Goal: Task Accomplishment & Management: Complete application form

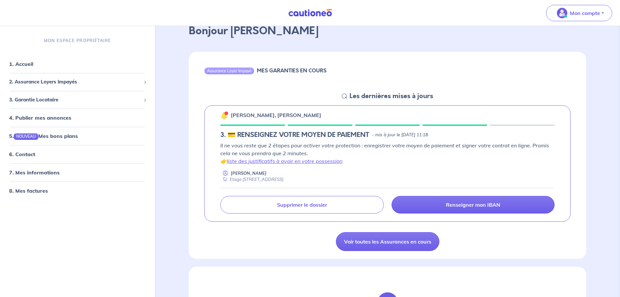
scroll to position [98, 0]
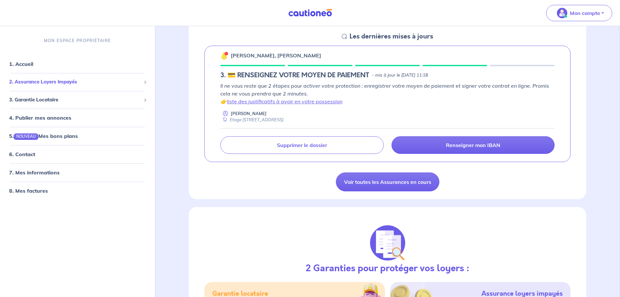
click at [91, 76] on div "2. Assurance Loyers Impayés" at bounding box center [78, 82] width 150 height 13
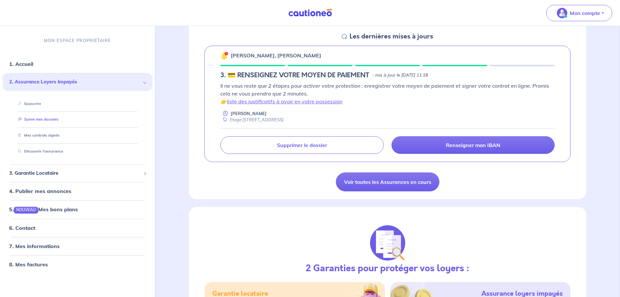
click at [42, 122] on link "Suivre mes dossiers" at bounding box center [36, 119] width 43 height 5
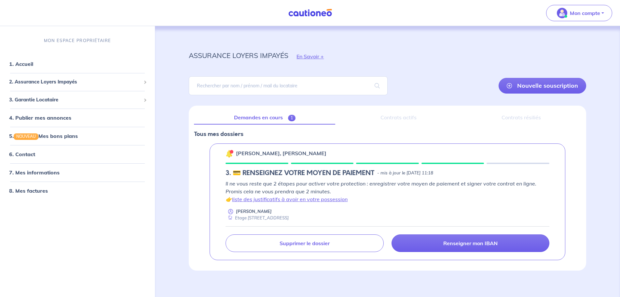
click at [259, 117] on link "Demandes en cours 1" at bounding box center [264, 118] width 141 height 14
click at [405, 116] on div "Contrats actifs" at bounding box center [398, 118] width 116 height 14
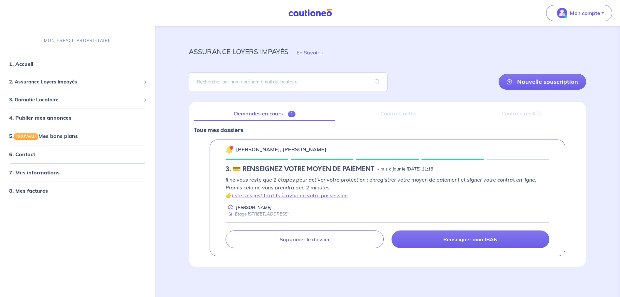
scroll to position [5, 0]
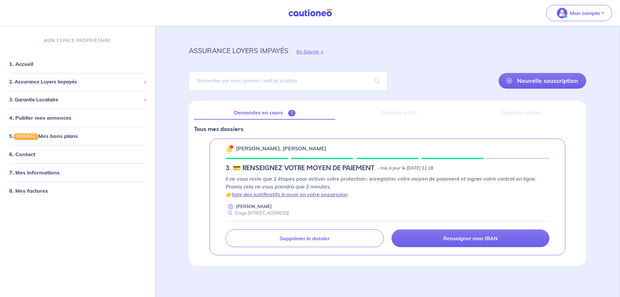
click at [317, 194] on link "liste des justificatifs à avoir en votre possession" at bounding box center [290, 194] width 116 height 7
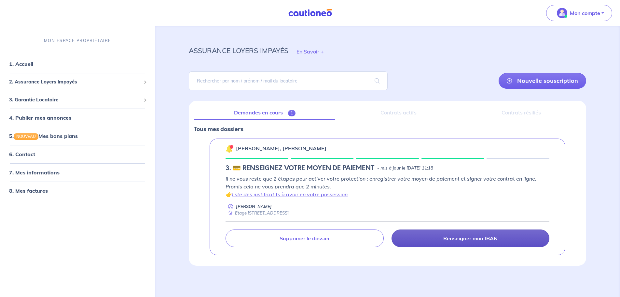
click at [450, 238] on p "Renseigner mon IBAN" at bounding box center [470, 238] width 54 height 7
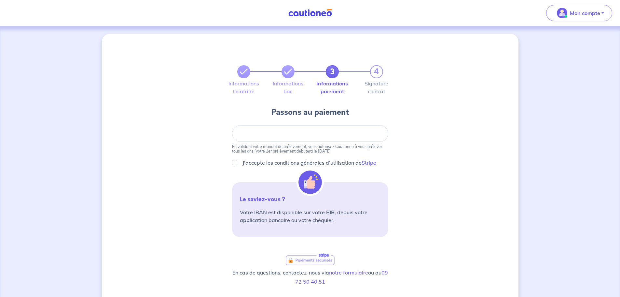
click at [236, 76] on div "3 4" at bounding box center [310, 63] width 164 height 29
click at [242, 75] on icon at bounding box center [244, 72] width 8 height 8
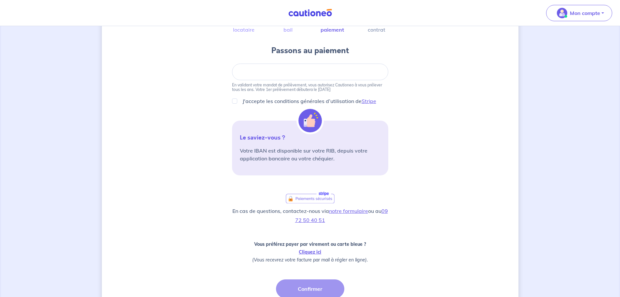
scroll to position [118, 0]
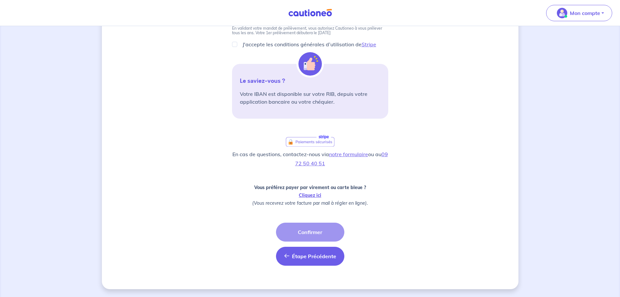
click at [296, 255] on span "Étape Précédente" at bounding box center [314, 256] width 44 height 7
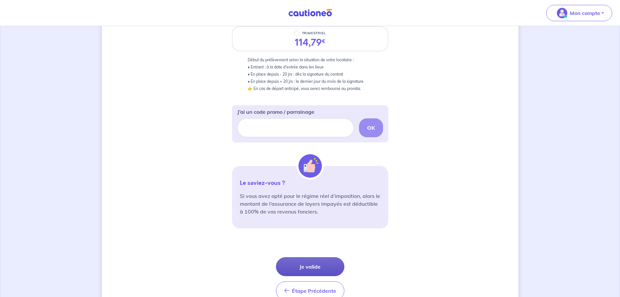
scroll to position [168, 0]
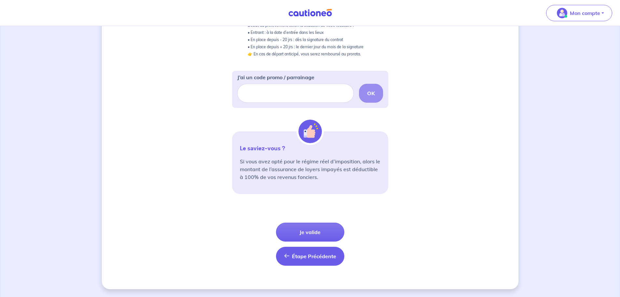
click at [301, 257] on span "Étape Précédente" at bounding box center [314, 256] width 44 height 7
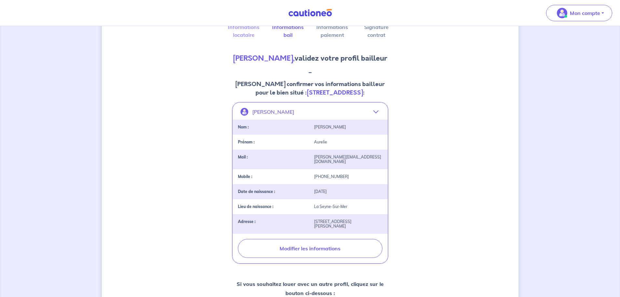
scroll to position [130, 0]
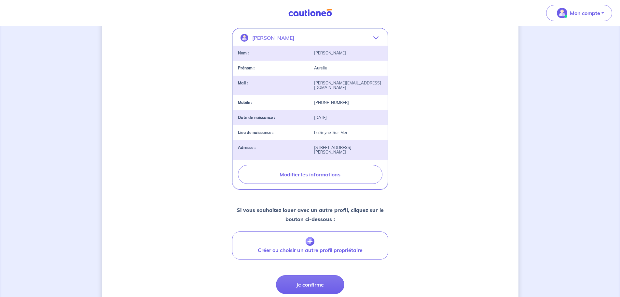
drag, startPoint x: 293, startPoint y: 281, endPoint x: 224, endPoint y: 253, distance: 74.0
click at [224, 253] on div "2 3 4 Informations locataire Informations bail Informations paiement Signature …" at bounding box center [310, 123] width 417 height 438
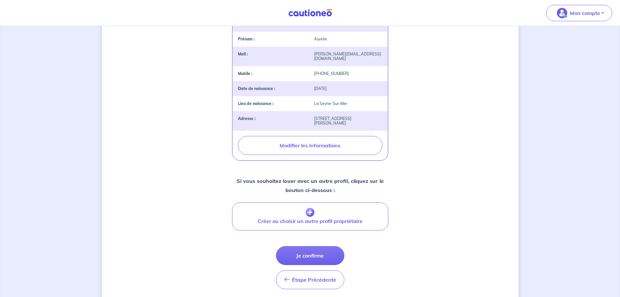
scroll to position [184, 0]
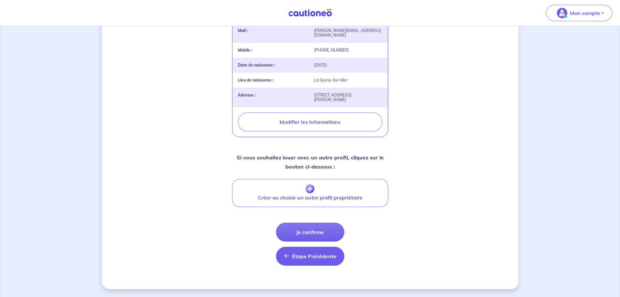
click at [312, 259] on button "Étape Précédente Précédent" at bounding box center [310, 255] width 68 height 19
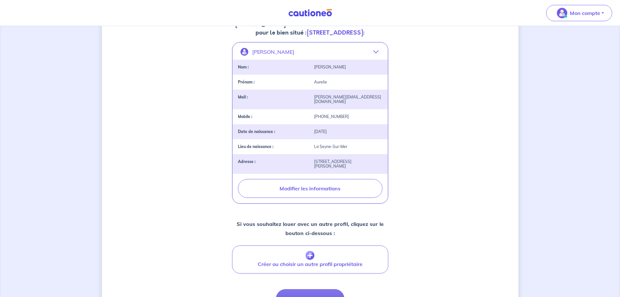
select select "FR"
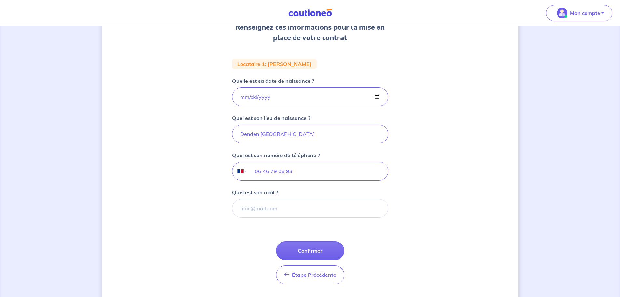
scroll to position [116, 0]
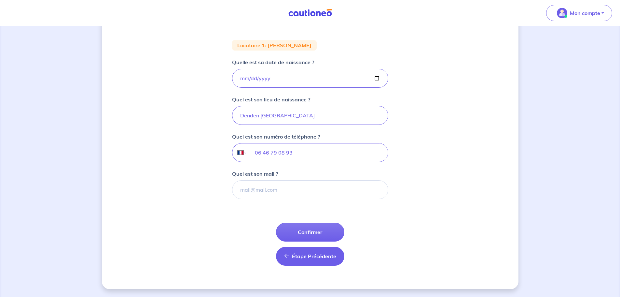
click at [299, 261] on button "Étape Précédente Précédent" at bounding box center [310, 255] width 68 height 19
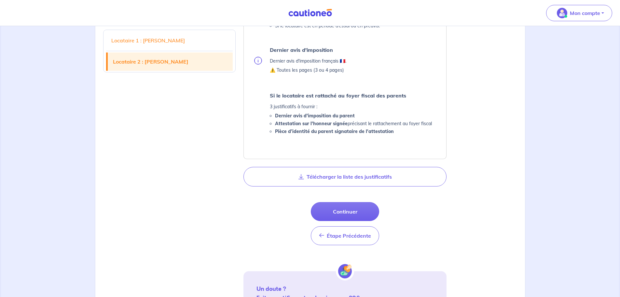
scroll to position [684, 0]
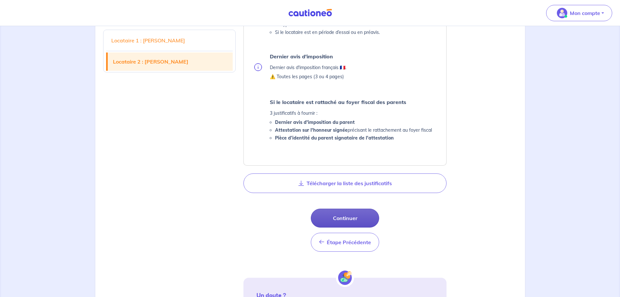
click at [349, 215] on button "Continuer" at bounding box center [345, 217] width 68 height 19
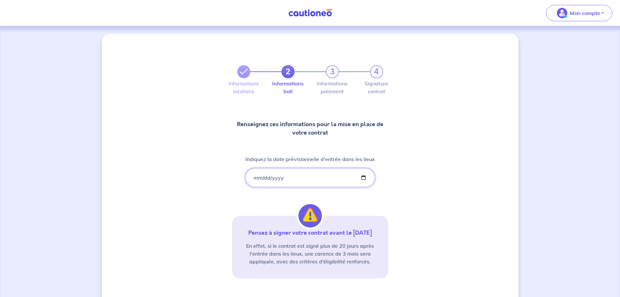
click at [259, 176] on input "[DATE]" at bounding box center [310, 177] width 130 height 19
type input "[DATE]"
click at [425, 194] on div "2 3 4 Informations locataire Informations bail Informations paiement Signature …" at bounding box center [310, 191] width 417 height 315
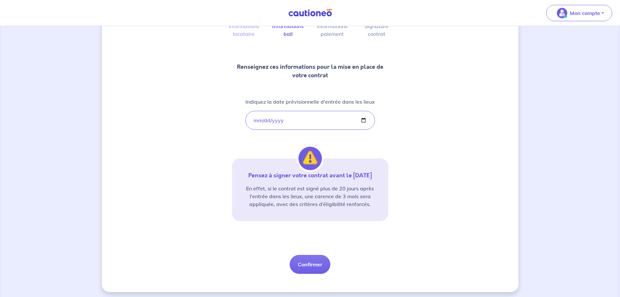
scroll to position [60, 0]
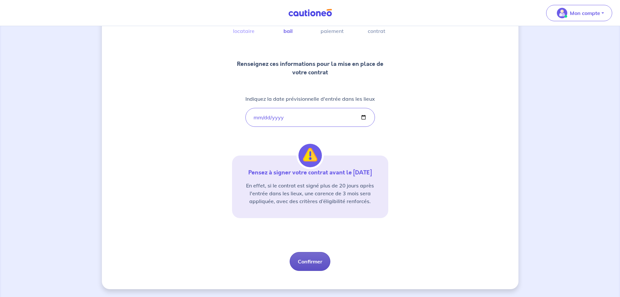
click at [311, 259] on button "Confirmer" at bounding box center [310, 261] width 41 height 19
select select "FR"
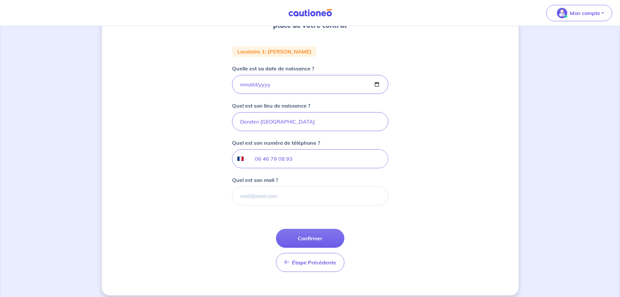
scroll to position [116, 0]
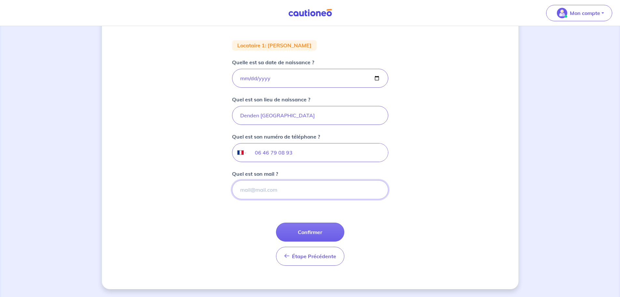
click at [265, 191] on input "Quel est son mail ?" at bounding box center [310, 189] width 156 height 19
click at [283, 192] on input "Quel est son mail ?" at bounding box center [310, 189] width 156 height 19
type input "[EMAIL_ADDRESS][DOMAIN_NAME]"
click at [303, 231] on button "Confirmer" at bounding box center [310, 231] width 68 height 19
select select "FR"
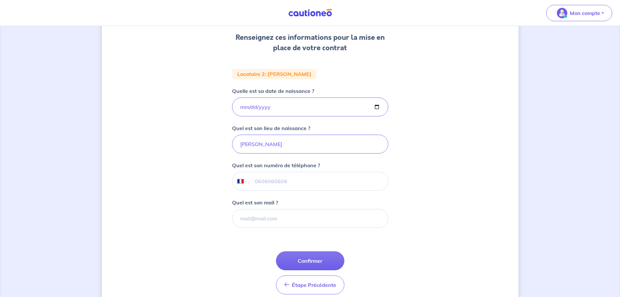
scroll to position [98, 0]
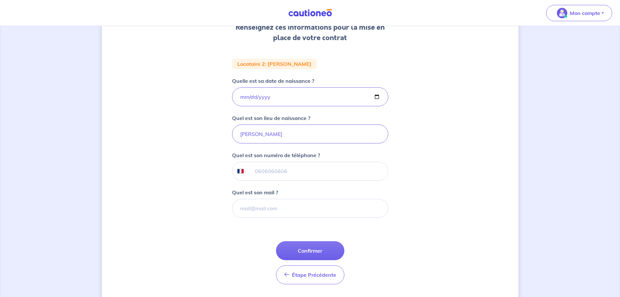
click at [269, 172] on input "tel" at bounding box center [317, 171] width 141 height 18
type input "06 03 28 98 48"
click at [262, 212] on input "Quel est son mail ?" at bounding box center [310, 208] width 156 height 19
type input "[EMAIL_ADDRESS][DOMAIN_NAME]"
click at [442, 231] on div "2 3 4 Informations locataire Informations bail Informations paiement Signature …" at bounding box center [310, 121] width 417 height 371
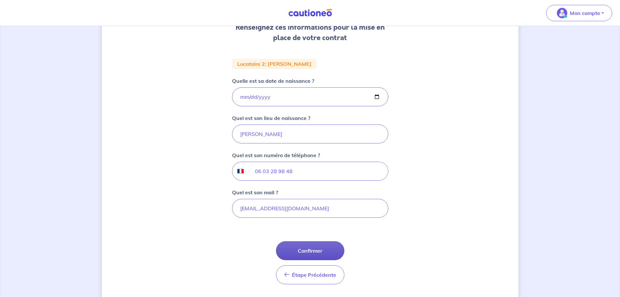
click at [322, 252] on button "Confirmer" at bounding box center [310, 250] width 68 height 19
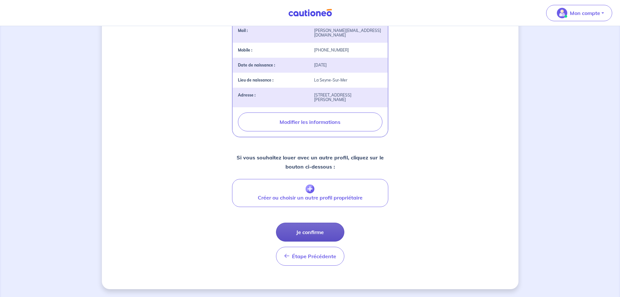
scroll to position [184, 0]
click at [318, 234] on button "Je confirme" at bounding box center [310, 231] width 68 height 19
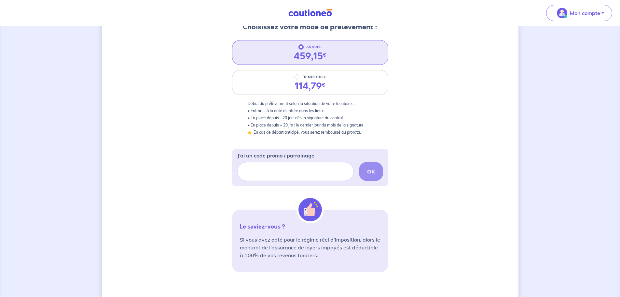
scroll to position [98, 0]
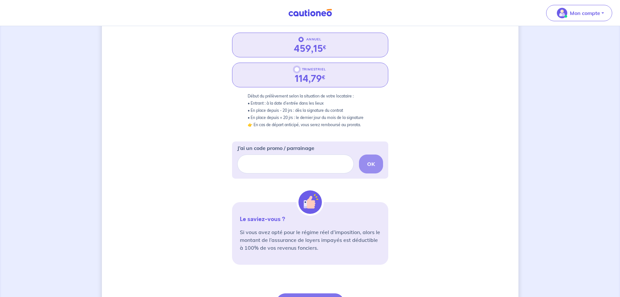
click at [298, 69] on input "TRIMESTRIEL" at bounding box center [296, 69] width 5 height 5
radio input "true"
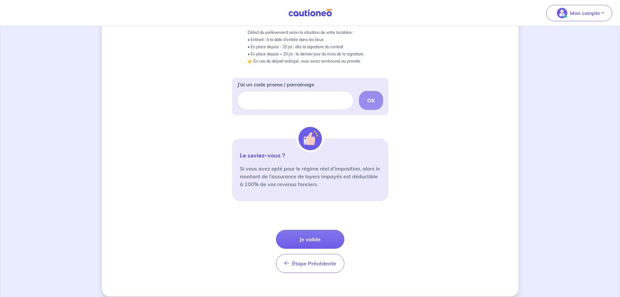
scroll to position [168, 0]
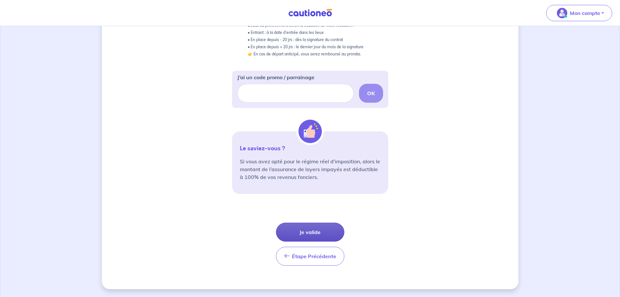
click at [316, 227] on button "Je valide" at bounding box center [310, 231] width 68 height 19
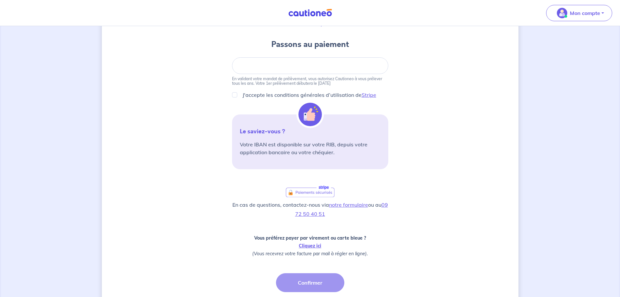
scroll to position [118, 0]
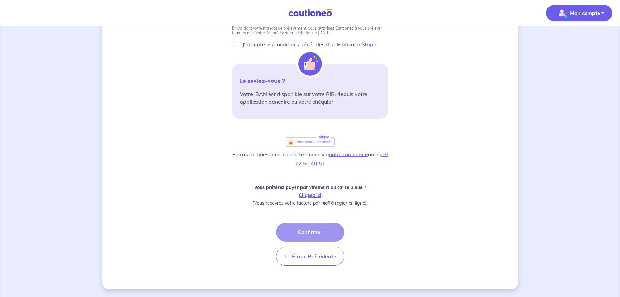
click at [577, 10] on p "Mon compte" at bounding box center [585, 13] width 30 height 8
click at [575, 43] on link "Mes informations" at bounding box center [573, 40] width 52 height 10
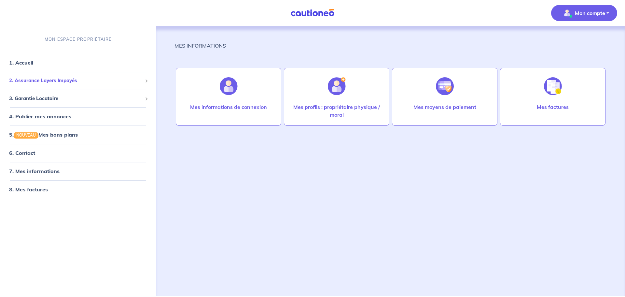
click at [64, 83] on span "2. Assurance Loyers Impayés" at bounding box center [75, 80] width 133 height 7
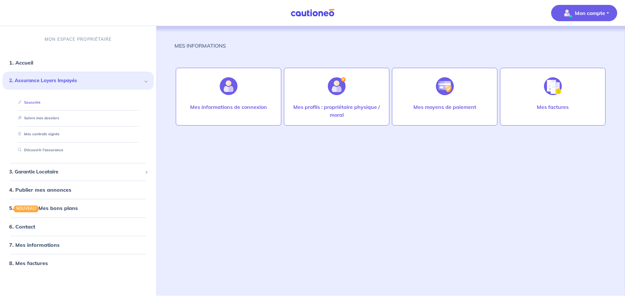
click at [38, 102] on link "Souscrire" at bounding box center [27, 102] width 25 height 5
click at [55, 119] on link "Suivre mes dossiers" at bounding box center [36, 118] width 43 height 5
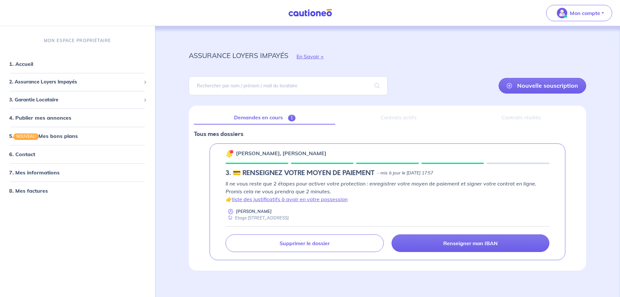
click at [401, 118] on div "Contrats actifs" at bounding box center [398, 118] width 116 height 14
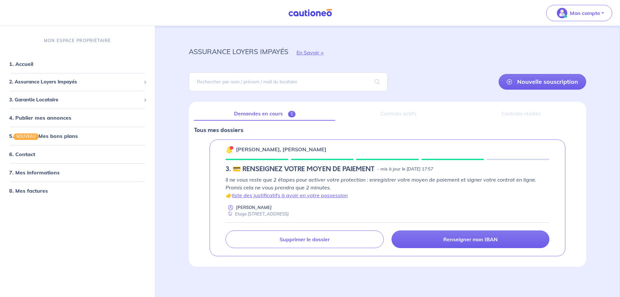
scroll to position [5, 0]
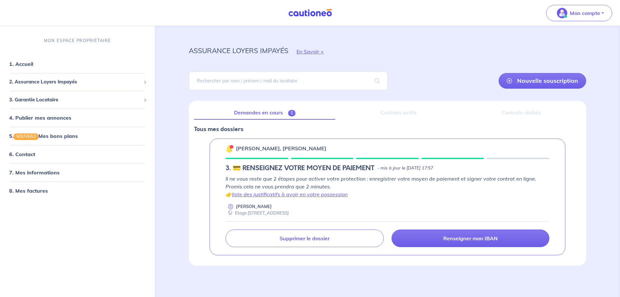
click at [249, 208] on p "[PERSON_NAME]" at bounding box center [254, 206] width 36 height 6
click at [297, 176] on p "Il ne vous reste que 2 étapes pour activer votre protection : enregistrer votre…" at bounding box center [388, 185] width 324 height 23
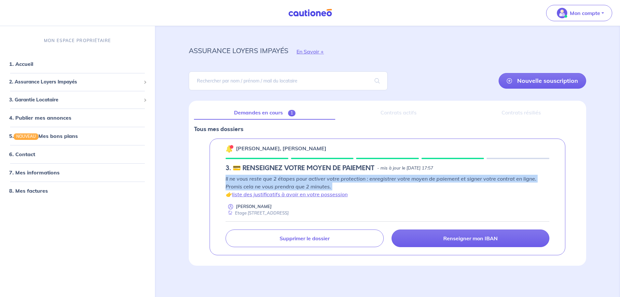
click at [297, 176] on p "Il ne vous reste que 2 étapes pour activer votre protection : enregistrer votre…" at bounding box center [388, 185] width 324 height 23
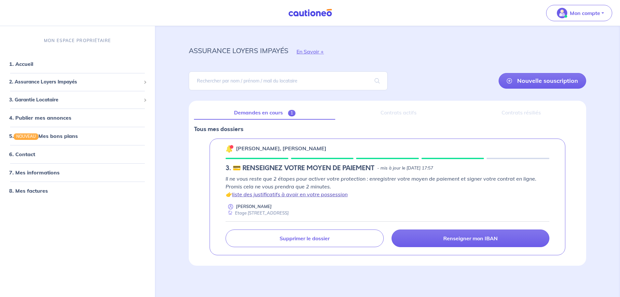
click at [280, 192] on link "liste des justificatifs à avoir en votre possession" at bounding box center [290, 194] width 116 height 7
click at [587, 11] on p "Mon compte" at bounding box center [585, 13] width 30 height 8
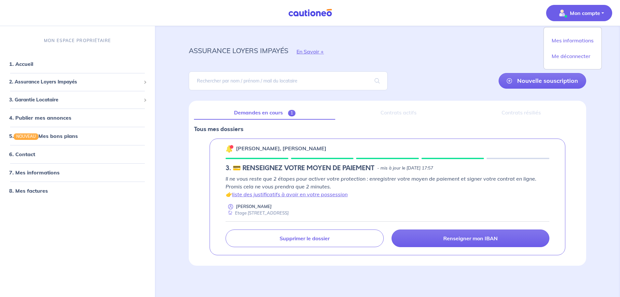
click at [435, 49] on div "assurance loyers impayés En Savoir +" at bounding box center [387, 51] width 429 height 29
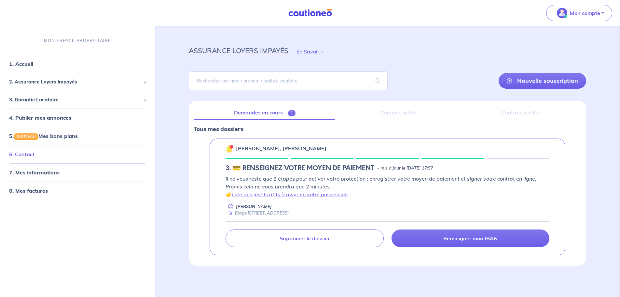
click at [35, 155] on link "6. Contact" at bounding box center [21, 154] width 25 height 7
click at [96, 99] on span "3. Garantie Locataire" at bounding box center [75, 99] width 132 height 7
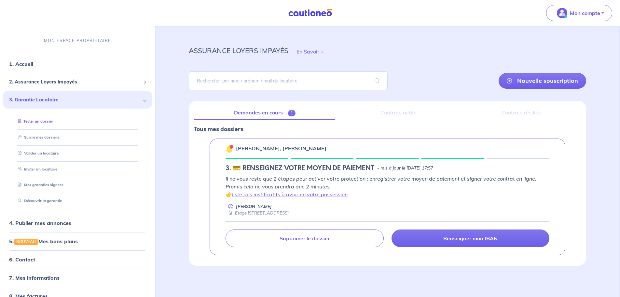
click at [44, 120] on link "Tester un dossier" at bounding box center [34, 121] width 38 height 5
click at [40, 152] on link "Valider un locataire" at bounding box center [36, 153] width 43 height 5
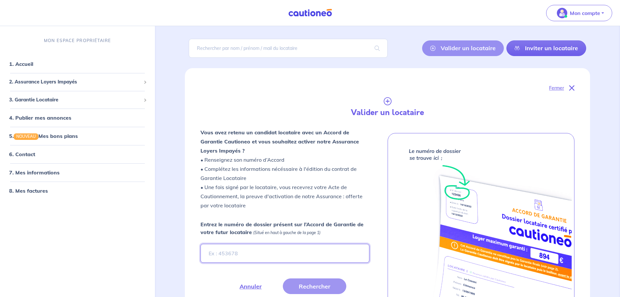
scroll to position [70, 0]
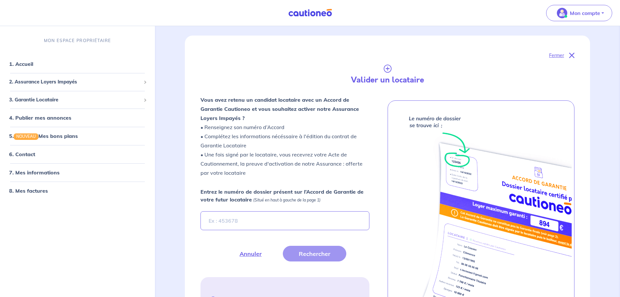
click at [295, 109] on strong "Vous avez retenu un candidat locataire avec un Accord de Garantie Cautioneo et …" at bounding box center [280, 108] width 159 height 25
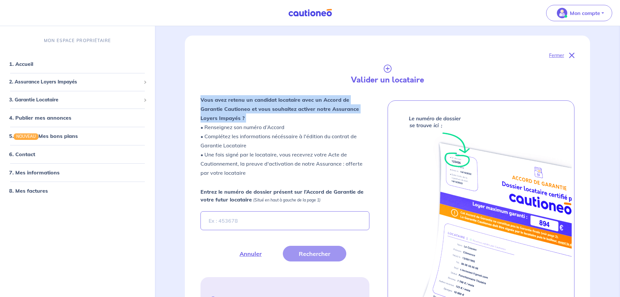
click at [295, 109] on strong "Vous avez retenu un candidat locataire avec un Accord de Garantie Cautioneo et …" at bounding box center [280, 108] width 159 height 25
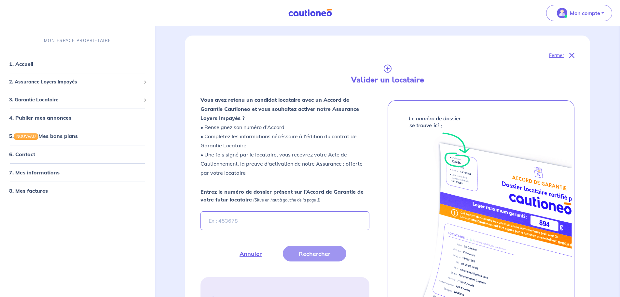
click at [240, 127] on p "Vous avez retenu un candidat locataire avec un Accord de Garantie Cautioneo et …" at bounding box center [285, 136] width 169 height 82
click at [240, 136] on p "Vous avez retenu un candidat locataire avec un Accord de Garantie Cautioneo et …" at bounding box center [285, 136] width 169 height 82
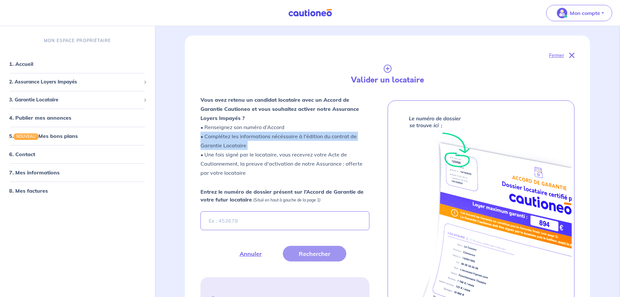
click at [240, 136] on p "Vous avez retenu un candidat locataire avec un Accord de Garantie Cautioneo et …" at bounding box center [285, 136] width 169 height 82
click at [225, 154] on p "Vous avez retenu un candidat locataire avec un Accord de Garantie Cautioneo et …" at bounding box center [285, 136] width 169 height 82
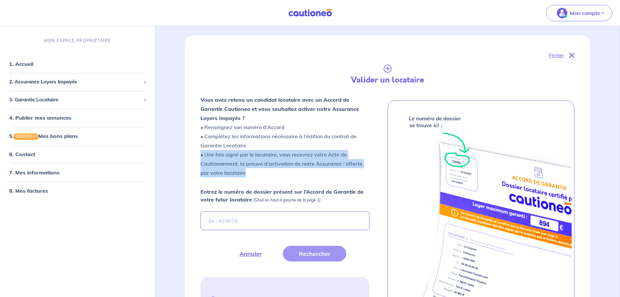
click at [225, 154] on p "Vous avez retenu un candidat locataire avec un Accord de Garantie Cautioneo et …" at bounding box center [285, 136] width 169 height 82
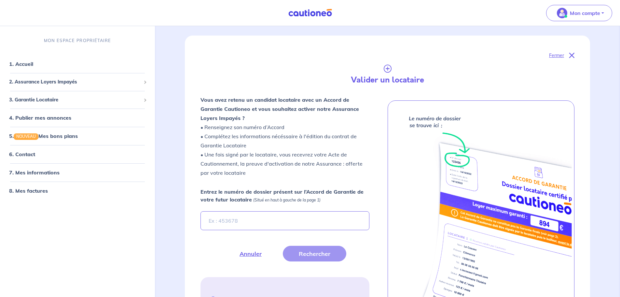
click at [219, 194] on strong "Entrez le numéro de dossier présent sur l’Accord de Garantie de votre futur loc…" at bounding box center [282, 195] width 163 height 14
click at [219, 211] on input "Entrez le numéro de dossier présent sur l’Accord de Garantie de votre futur loc…" at bounding box center [285, 220] width 169 height 19
click at [219, 194] on strong "Entrez le numéro de dossier présent sur l’Accord de Garantie de votre futur loc…" at bounding box center [282, 195] width 163 height 14
click at [219, 211] on input "Entrez le numéro de dossier présent sur l’Accord de Garantie de votre futur loc…" at bounding box center [285, 220] width 169 height 19
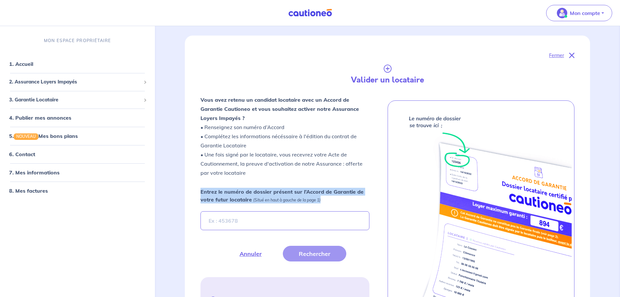
click at [219, 193] on strong "Entrez le numéro de dossier présent sur l’Accord de Garantie de votre futur loc…" at bounding box center [282, 195] width 163 height 14
click at [219, 211] on input "Entrez le numéro de dossier présent sur l’Accord de Garantie de votre futur loc…" at bounding box center [285, 220] width 169 height 19
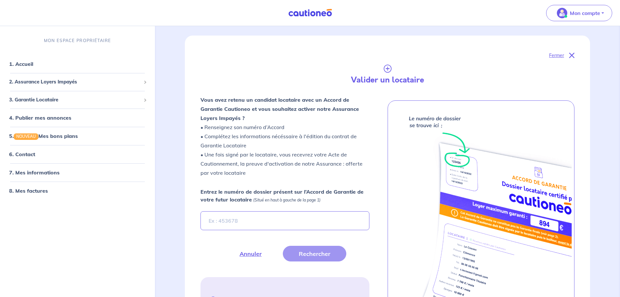
click at [225, 154] on p "Vous avez retenu un candidat locataire avec un Accord de Garantie Cautioneo et …" at bounding box center [285, 136] width 169 height 82
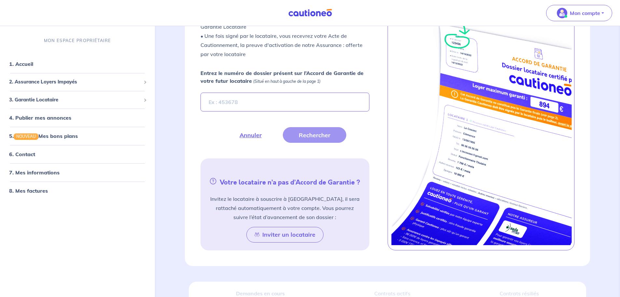
scroll to position [200, 0]
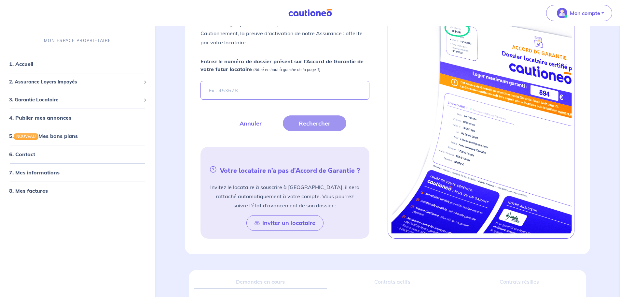
click at [269, 186] on p "Invitez le locataire à souscrire à [GEOGRAPHIC_DATA], il sera rattaché automati…" at bounding box center [284, 195] width 153 height 27
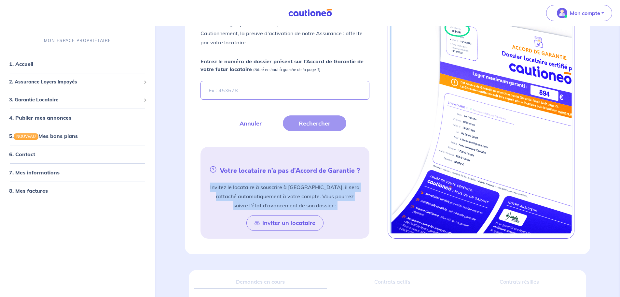
click at [269, 186] on p "Invitez le locataire à souscrire à [GEOGRAPHIC_DATA], il sera rattaché automati…" at bounding box center [284, 195] width 153 height 27
click at [264, 194] on p "Invitez le locataire à souscrire à [GEOGRAPHIC_DATA], il sera rattaché automati…" at bounding box center [284, 195] width 153 height 27
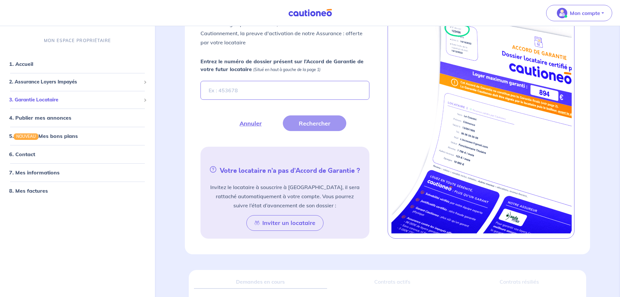
click at [57, 100] on span "3. Garantie Locataire" at bounding box center [75, 99] width 132 height 7
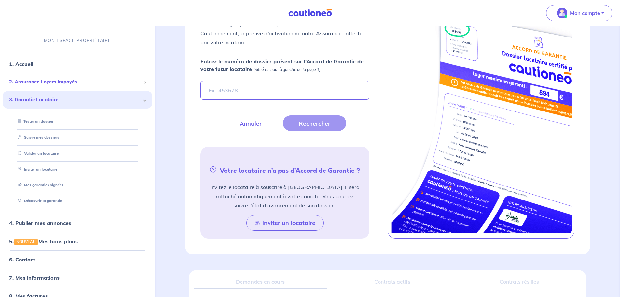
click at [63, 80] on span "2. Assurance Loyers Impayés" at bounding box center [75, 81] width 132 height 7
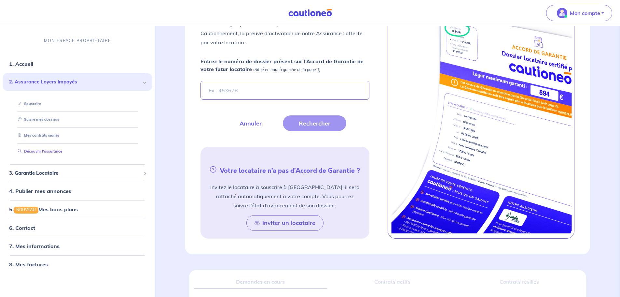
click at [53, 149] on link "Découvrir l'assurance" at bounding box center [38, 151] width 47 height 5
click at [52, 122] on link "Suivre mes dossiers" at bounding box center [36, 119] width 43 height 5
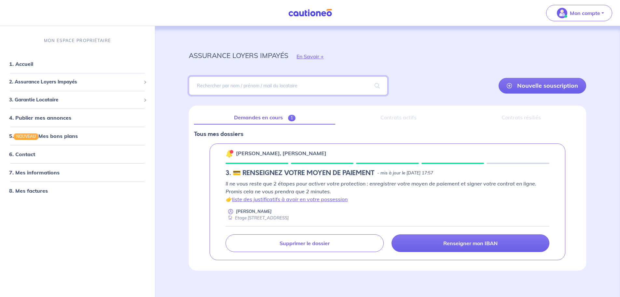
click at [299, 89] on input "search" at bounding box center [288, 85] width 199 height 19
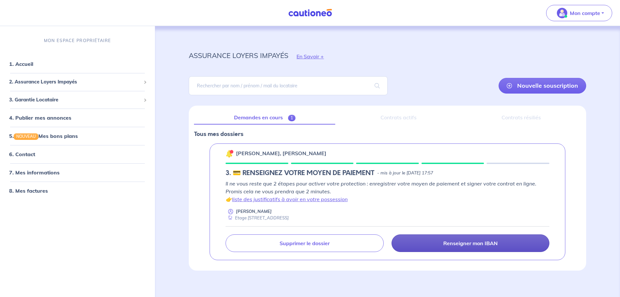
click at [464, 242] on p "Renseigner mon IBAN" at bounding box center [470, 243] width 54 height 7
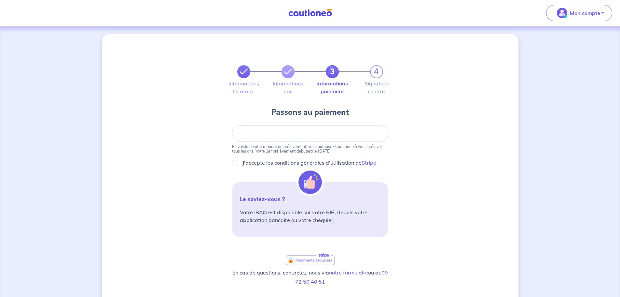
click at [248, 73] on link at bounding box center [243, 71] width 13 height 13
click at [245, 72] on icon at bounding box center [244, 72] width 8 height 8
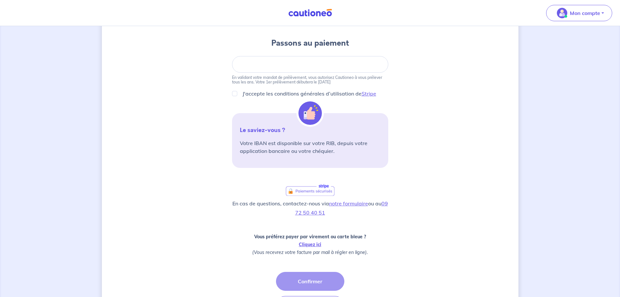
scroll to position [118, 0]
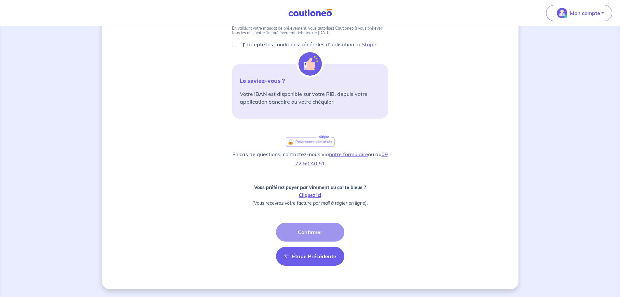
click at [306, 258] on span "Étape Précédente" at bounding box center [314, 256] width 44 height 7
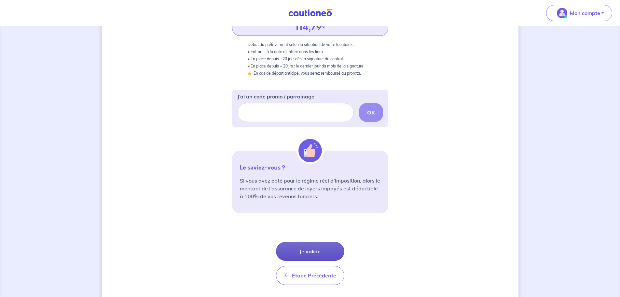
scroll to position [168, 0]
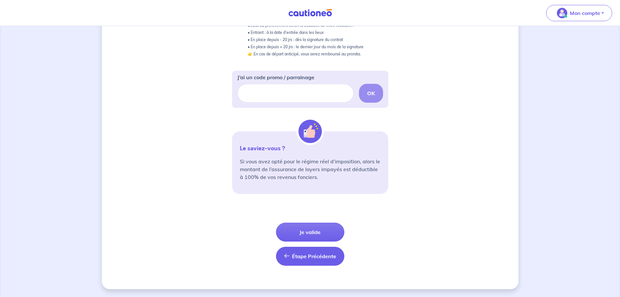
click at [300, 257] on span "Étape Précédente" at bounding box center [314, 256] width 44 height 7
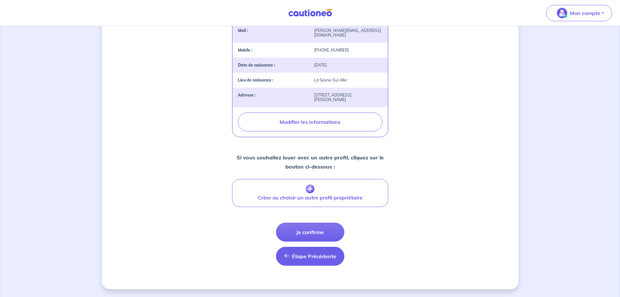
click at [300, 260] on button "Étape Précédente Précédent" at bounding box center [310, 255] width 68 height 19
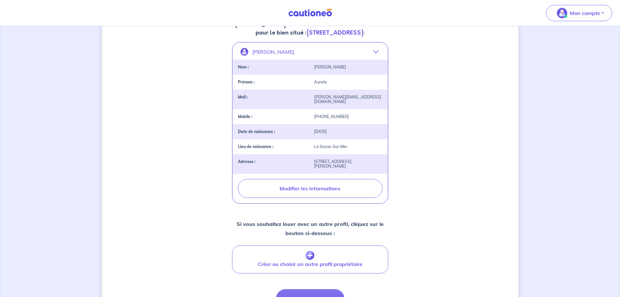
select select "FR"
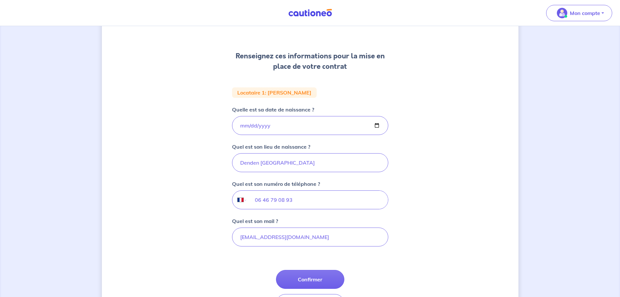
scroll to position [116, 0]
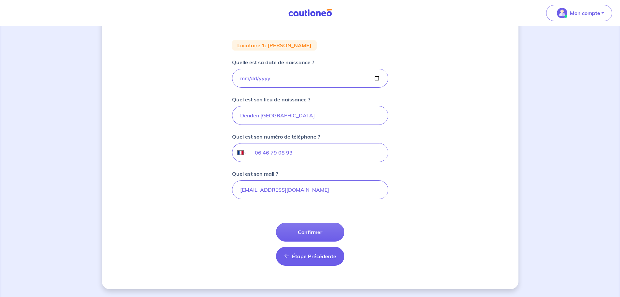
click at [295, 252] on button "Étape Précédente Précédent" at bounding box center [310, 255] width 68 height 19
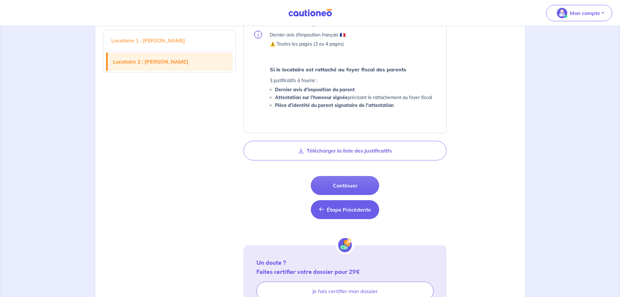
scroll to position [691, 0]
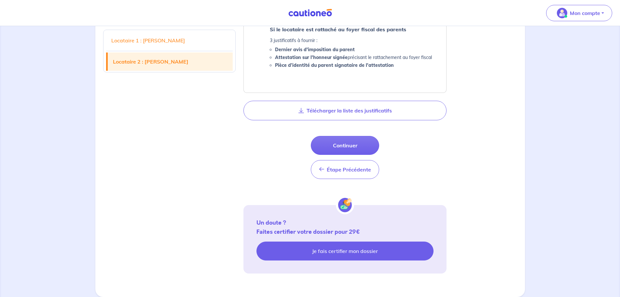
click at [343, 255] on link "Je fais certifier mon dossier" at bounding box center [345, 250] width 177 height 19
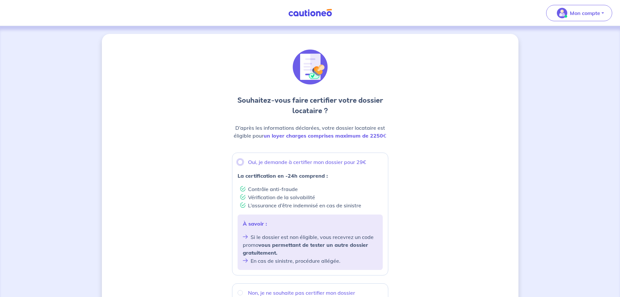
click at [242, 163] on input "Oui, je demande à certifier mon dossier pour 29€" at bounding box center [240, 161] width 5 height 5
radio input "true"
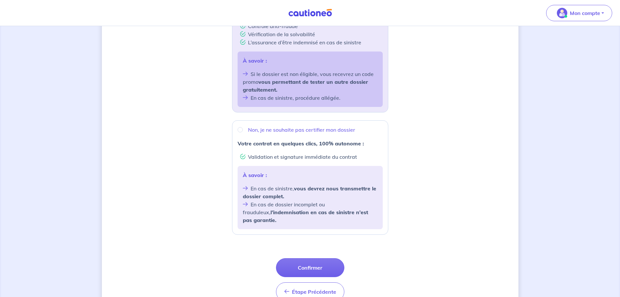
scroll to position [190, 0]
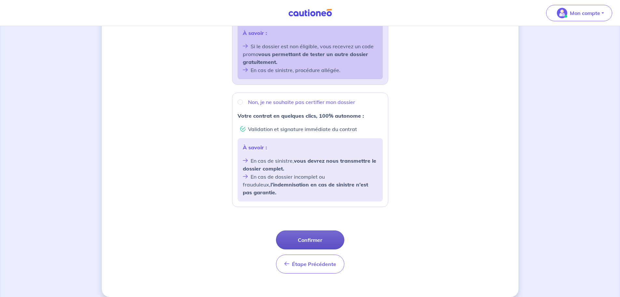
click at [319, 230] on button "Confirmer" at bounding box center [310, 239] width 68 height 19
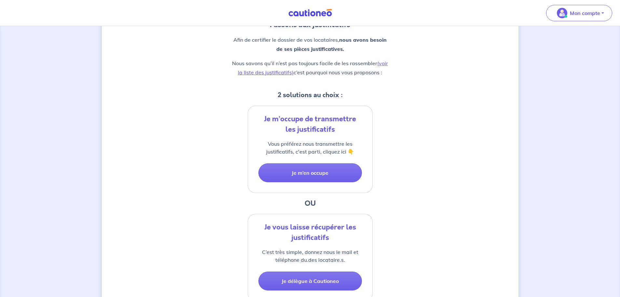
scroll to position [65, 0]
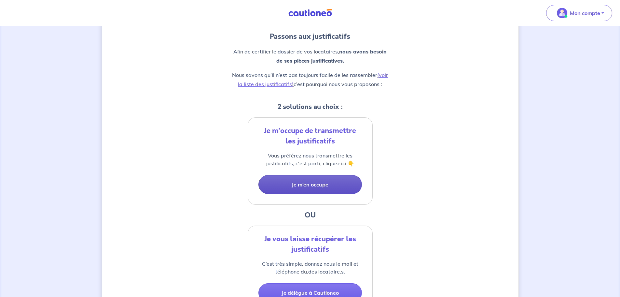
click at [321, 187] on button "Je m’en occupe" at bounding box center [310, 184] width 104 height 19
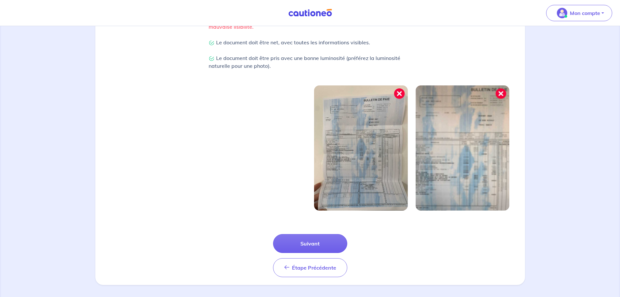
scroll to position [170, 0]
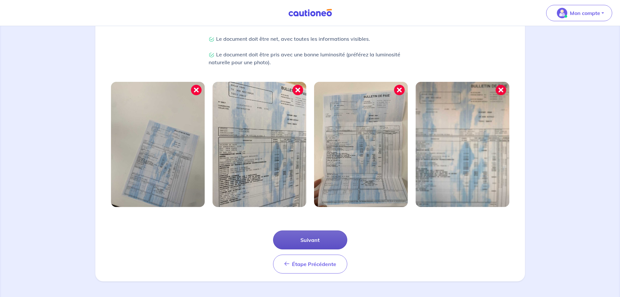
click at [313, 239] on button "Suivant" at bounding box center [310, 239] width 74 height 19
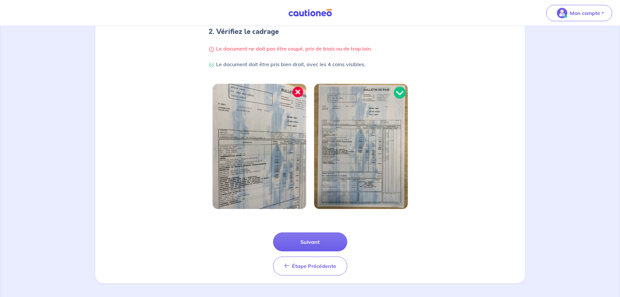
scroll to position [138, 0]
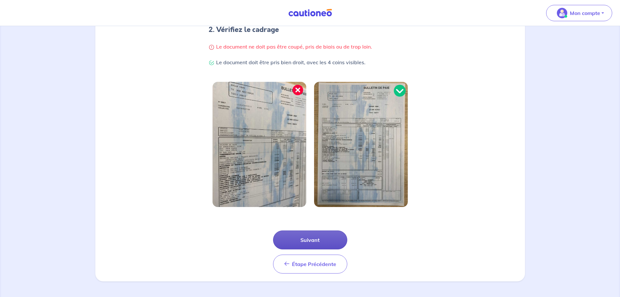
click at [319, 240] on button "Suivant" at bounding box center [310, 239] width 74 height 19
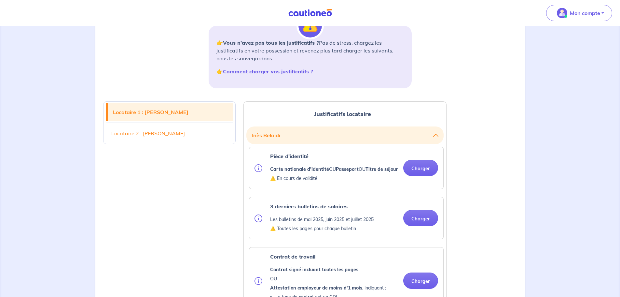
scroll to position [98, 0]
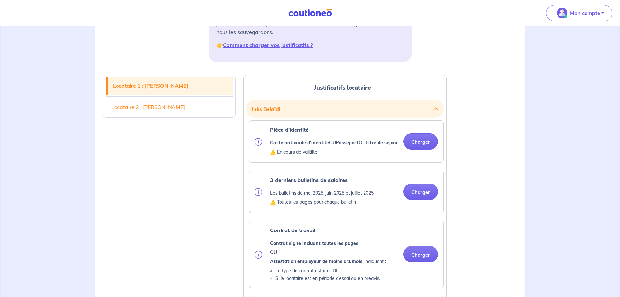
scroll to position [130, 0]
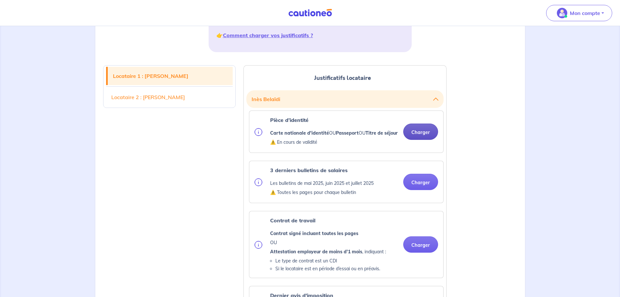
click at [416, 135] on button "Charger" at bounding box center [420, 131] width 35 height 16
click at [425, 190] on button "Charger" at bounding box center [420, 182] width 35 height 16
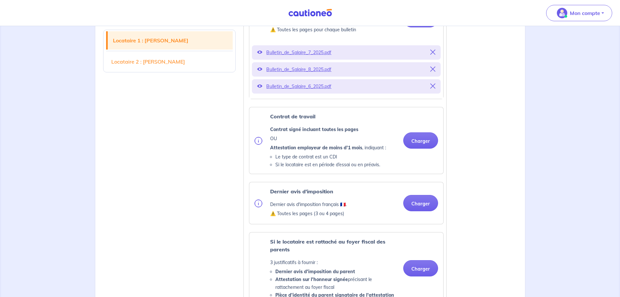
scroll to position [293, 0]
click at [426, 148] on button "Charger" at bounding box center [420, 140] width 35 height 16
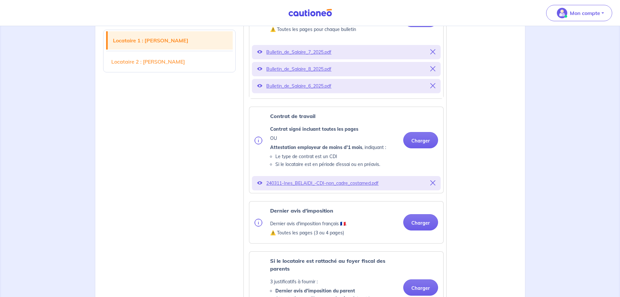
scroll to position [358, 0]
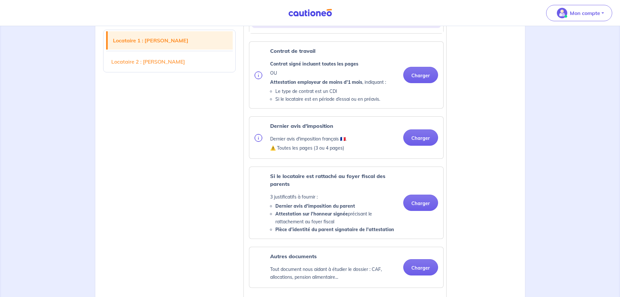
click at [421, 166] on ul "Pièce d’identité Carte nationale d'identité OU Passeport OU Titre de séjour ⚠️ …" at bounding box center [344, 128] width 197 height 493
click at [419, 142] on button "Charger" at bounding box center [420, 137] width 35 height 16
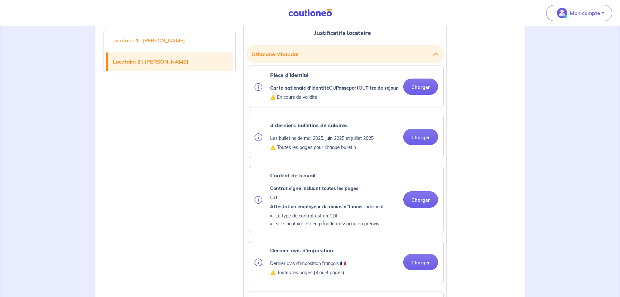
scroll to position [814, 0]
